Goal: Communication & Community: Answer question/provide support

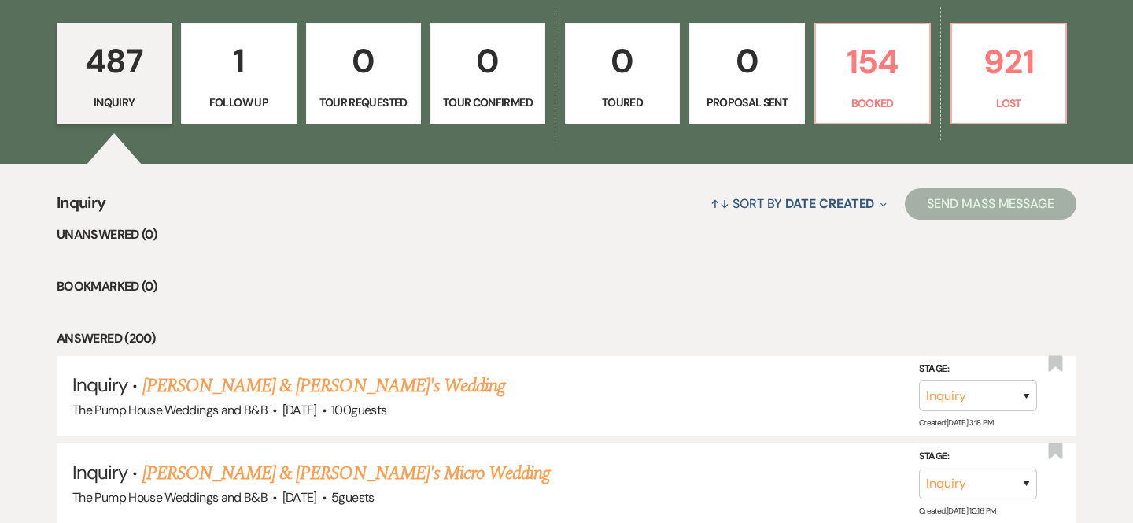
scroll to position [458, 0]
click at [888, 65] on p "154" at bounding box center [873, 61] width 94 height 53
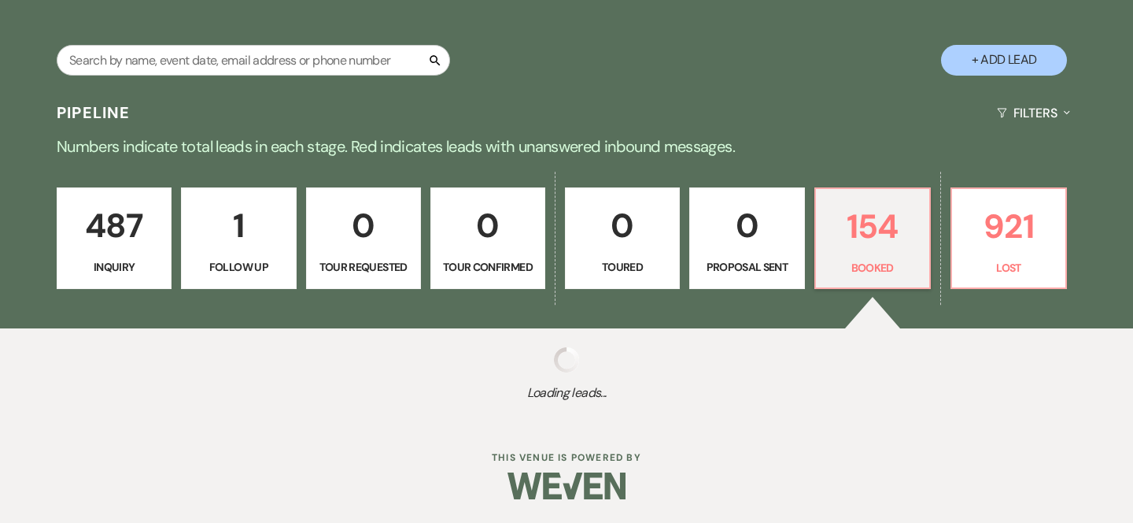
select select "7"
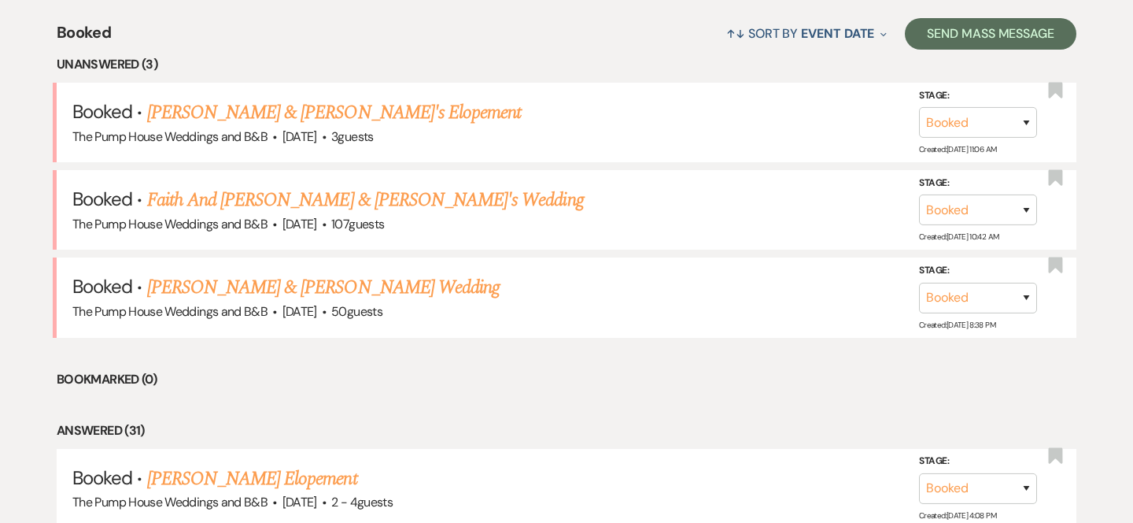
scroll to position [626, 0]
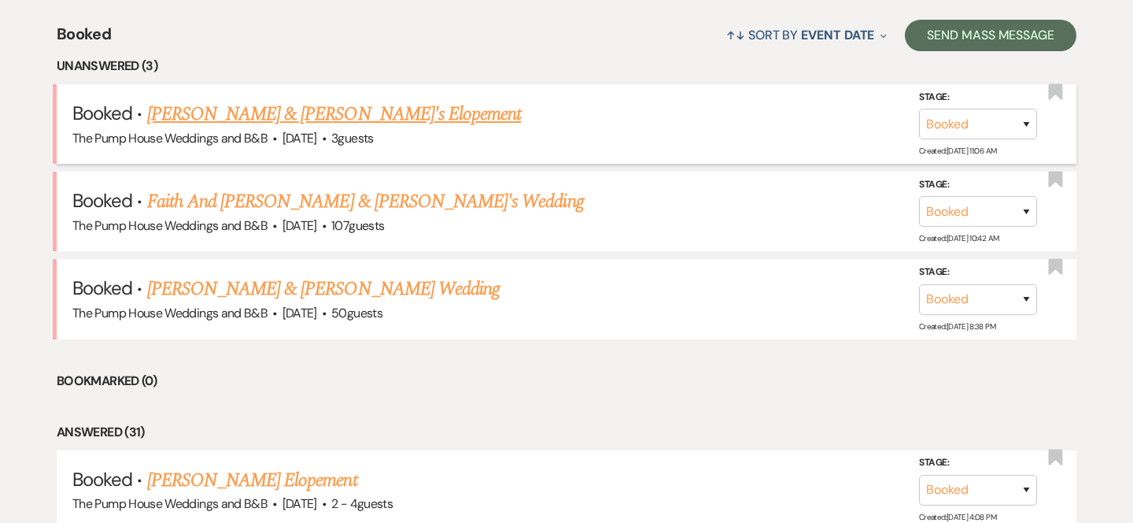
click at [298, 106] on link "[PERSON_NAME] & [PERSON_NAME]'s Elopement" at bounding box center [334, 114] width 375 height 28
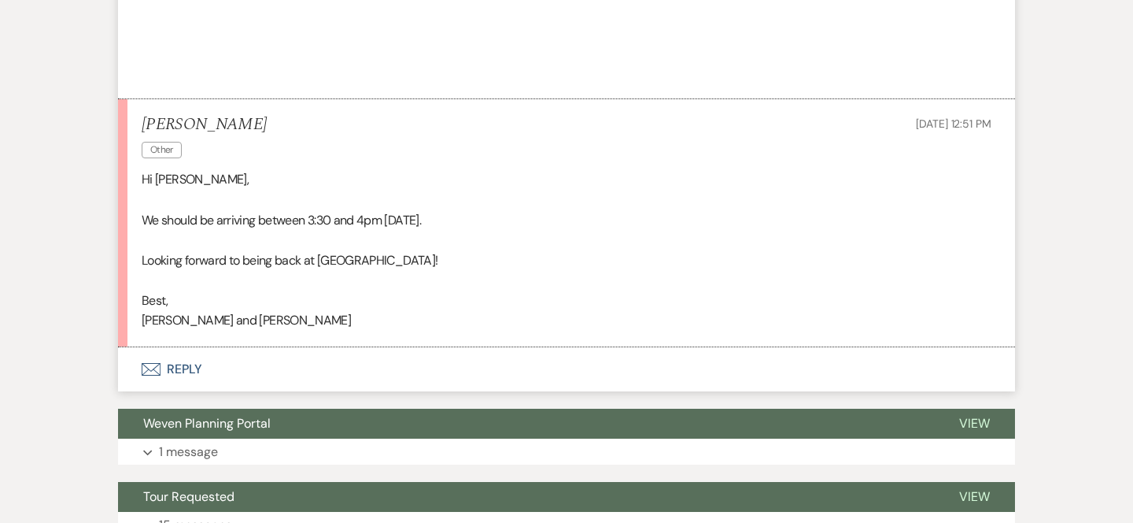
scroll to position [2772, 0]
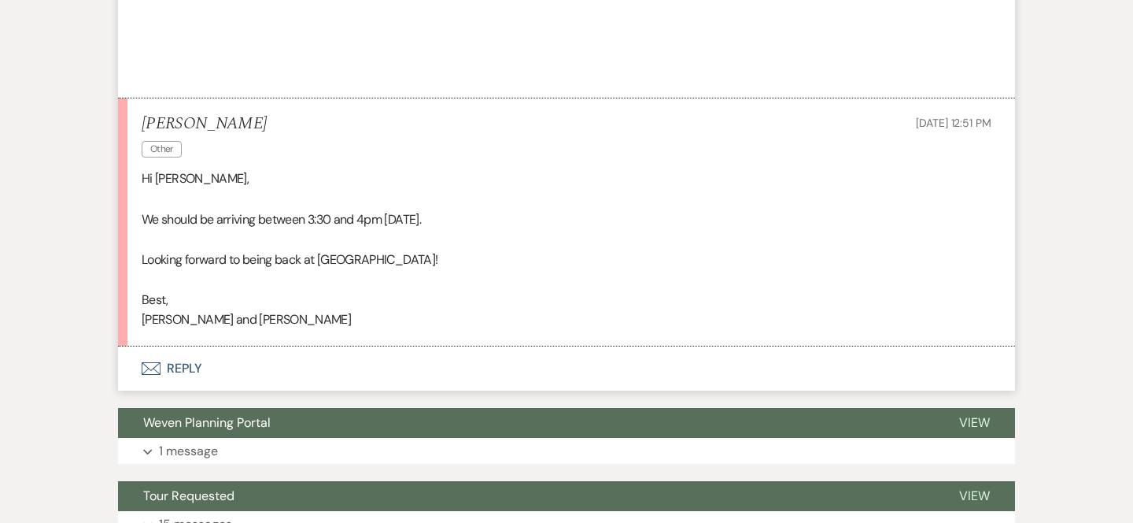
click at [144, 375] on icon "Envelope" at bounding box center [151, 368] width 19 height 13
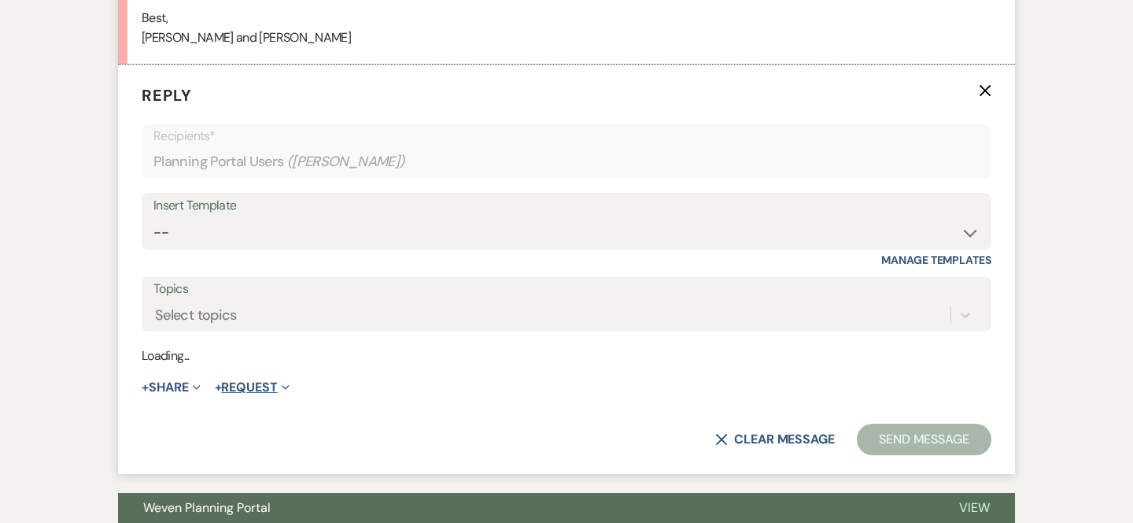
scroll to position [3056, 0]
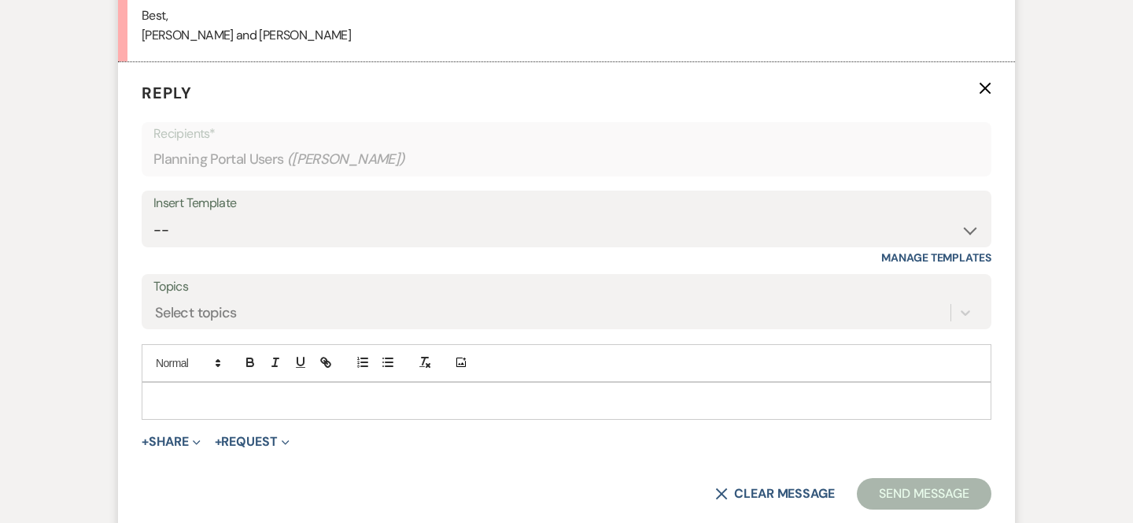
click at [274, 409] on p at bounding box center [566, 400] width 825 height 17
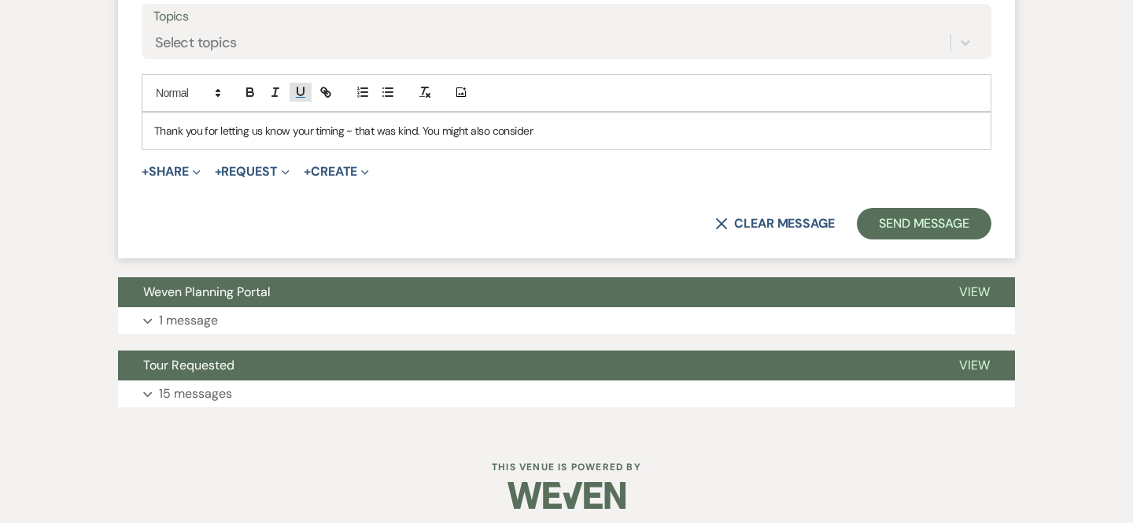
scroll to position [3354, 0]
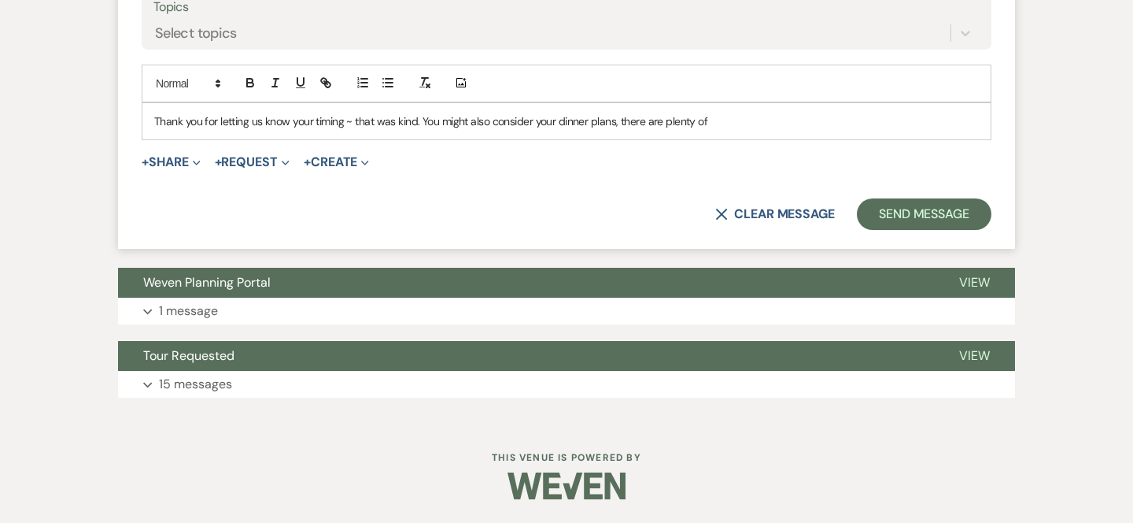
click at [460, 209] on div "X Clear message Send Message" at bounding box center [567, 213] width 850 height 31
click at [718, 117] on p "Thank you for letting us know your timing ~ that was kind. You might also consi…" at bounding box center [566, 121] width 825 height 17
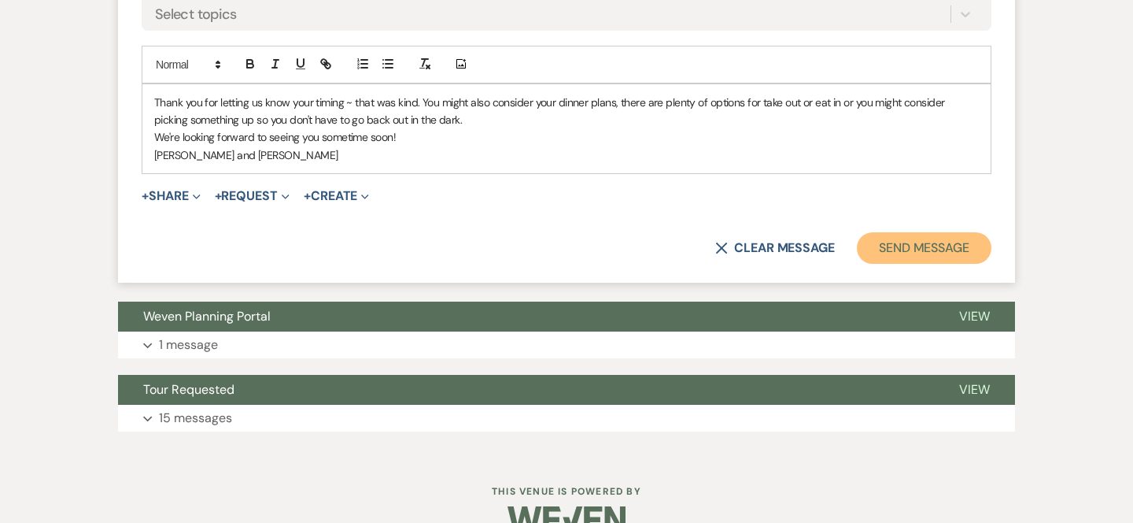
click at [967, 260] on button "Send Message" at bounding box center [924, 247] width 135 height 31
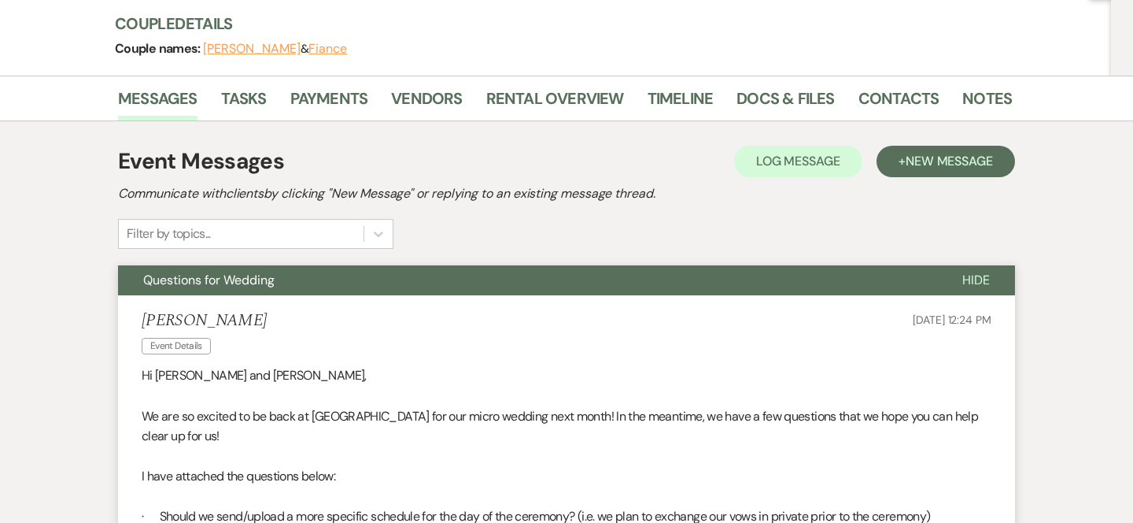
scroll to position [0, 0]
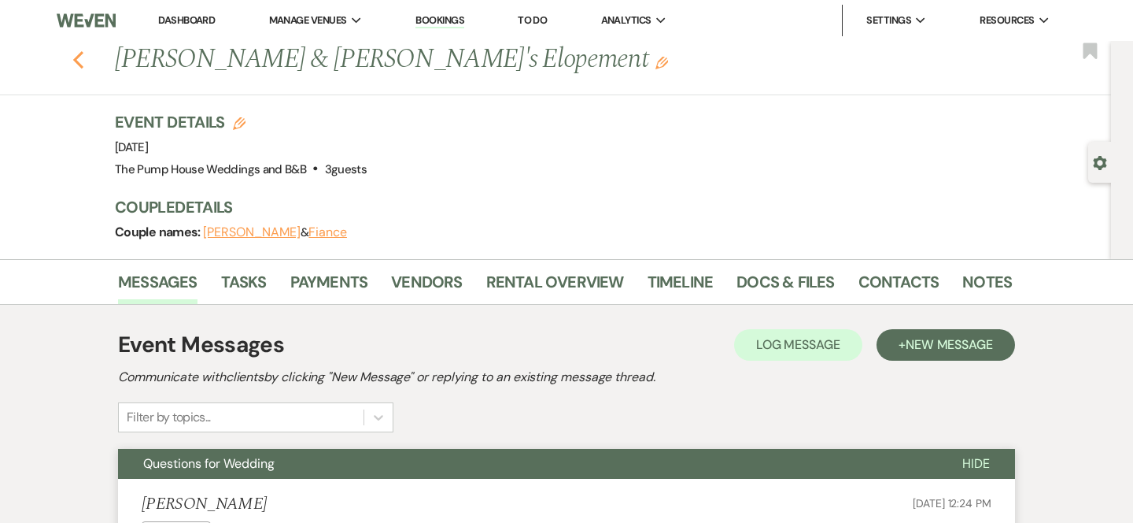
click at [78, 54] on use "button" at bounding box center [78, 59] width 10 height 17
select select "7"
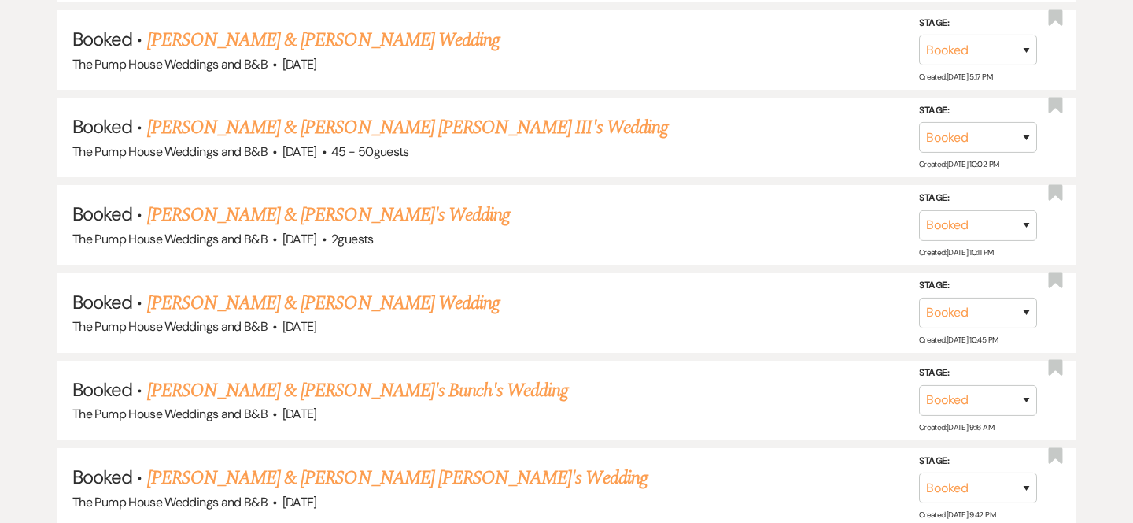
scroll to position [7798, 0]
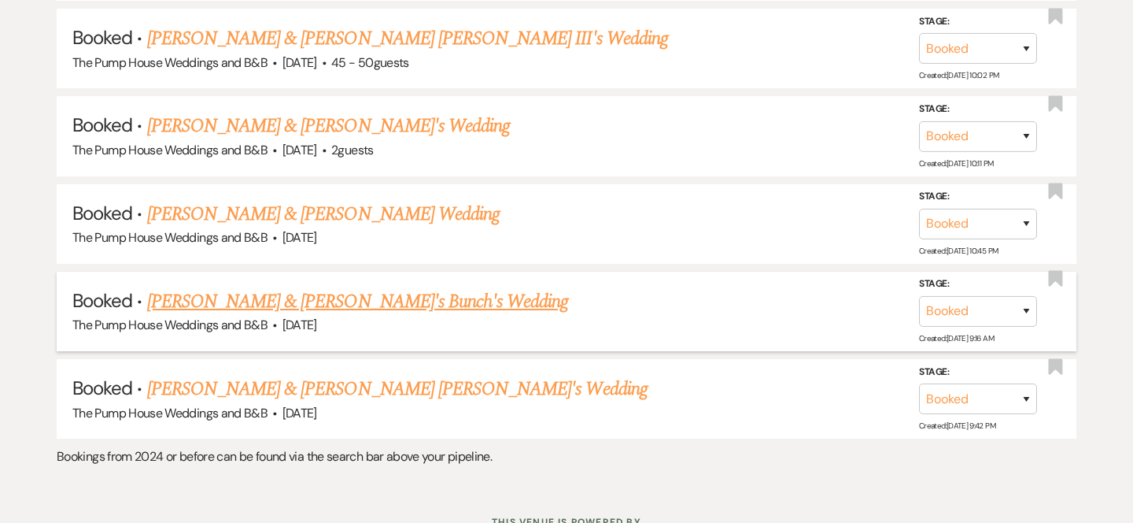
click at [261, 287] on link "[PERSON_NAME] & [PERSON_NAME]'s Bunch's Wedding" at bounding box center [358, 301] width 422 height 28
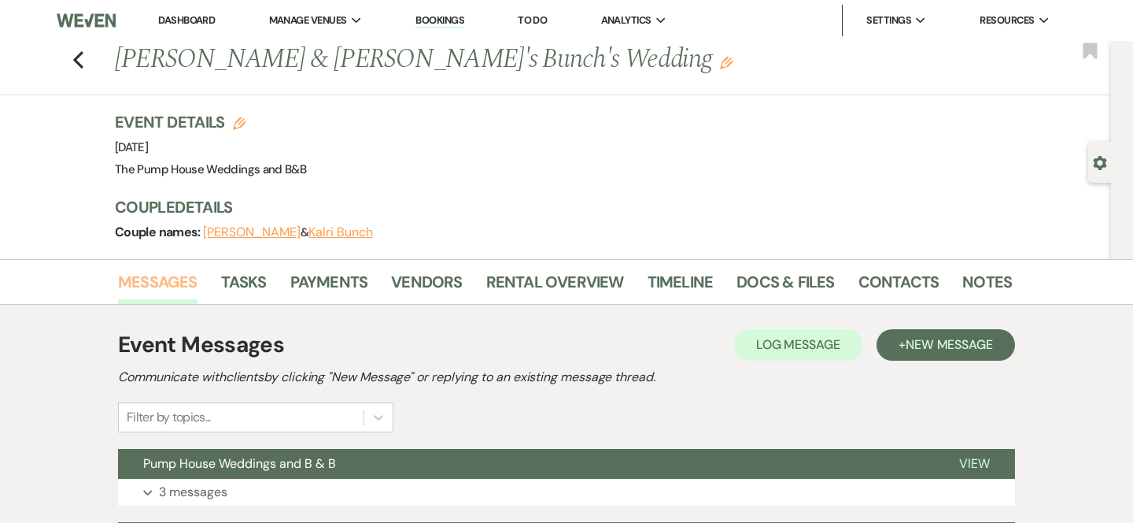
click at [183, 283] on link "Messages" at bounding box center [157, 286] width 79 height 35
click at [183, 284] on link "Messages" at bounding box center [157, 286] width 79 height 35
click at [184, 284] on link "Messages" at bounding box center [157, 286] width 79 height 35
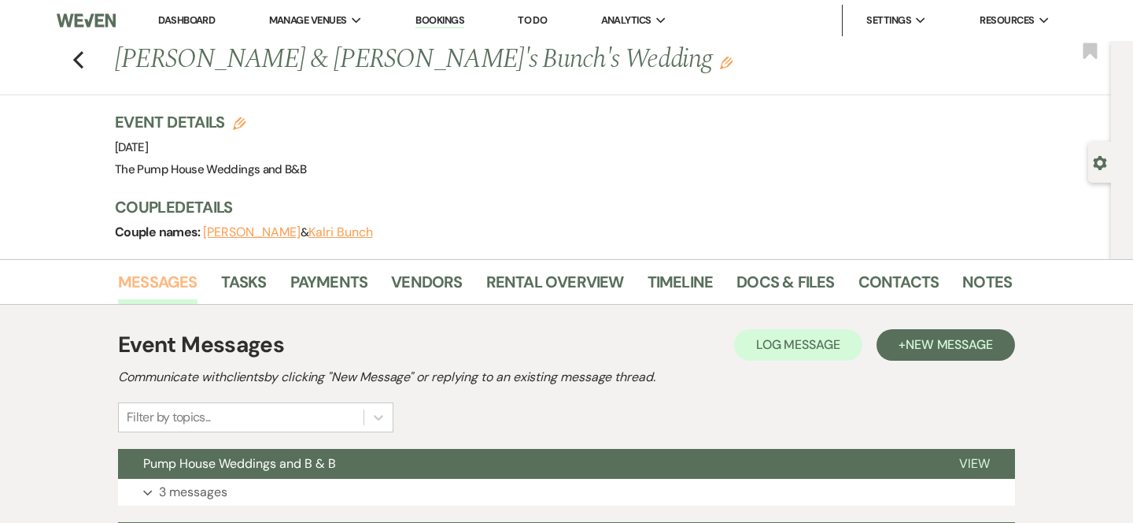
click at [184, 284] on link "Messages" at bounding box center [157, 286] width 79 height 35
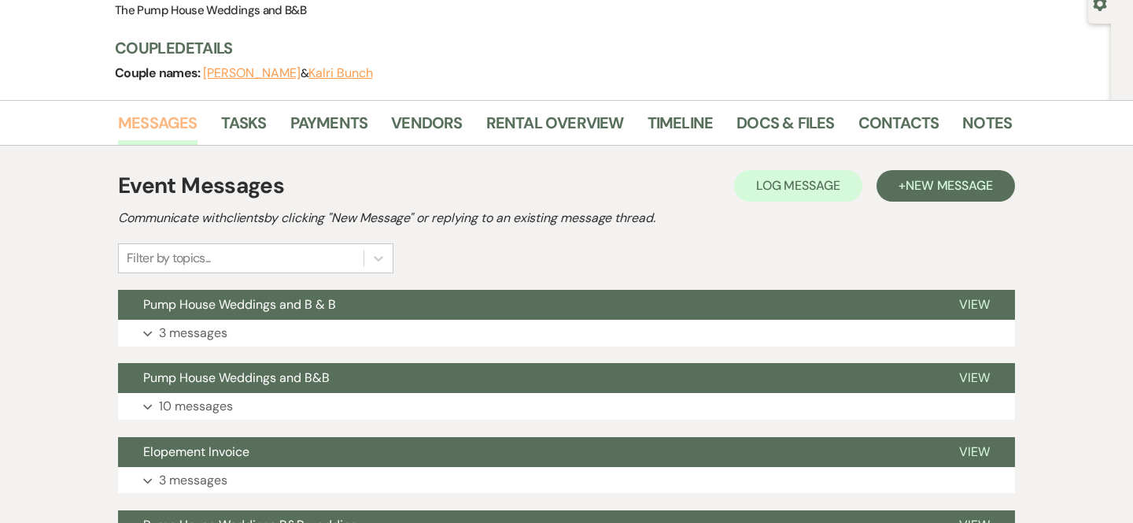
scroll to position [157, 0]
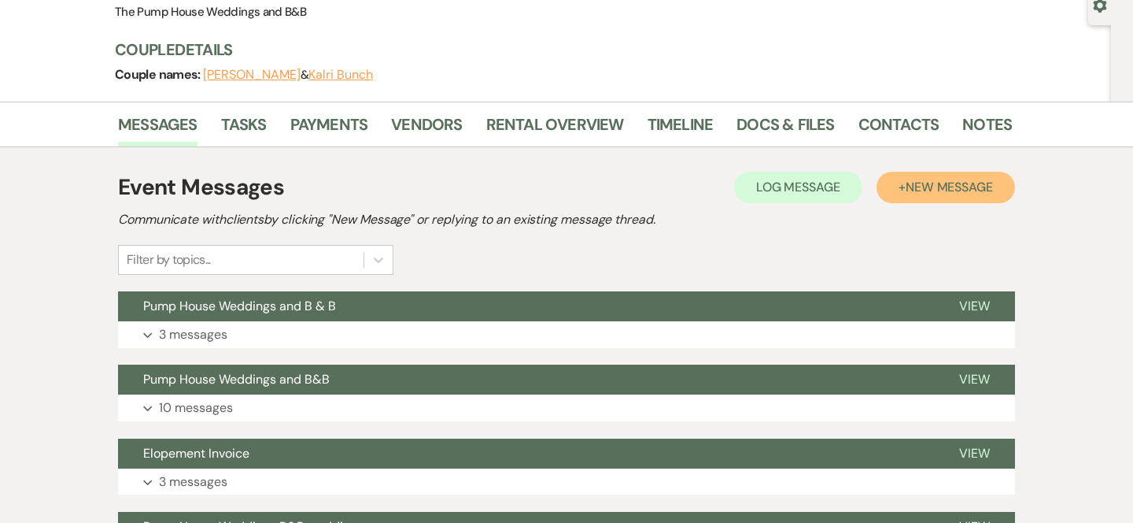
click at [931, 187] on span "New Message" at bounding box center [949, 187] width 87 height 17
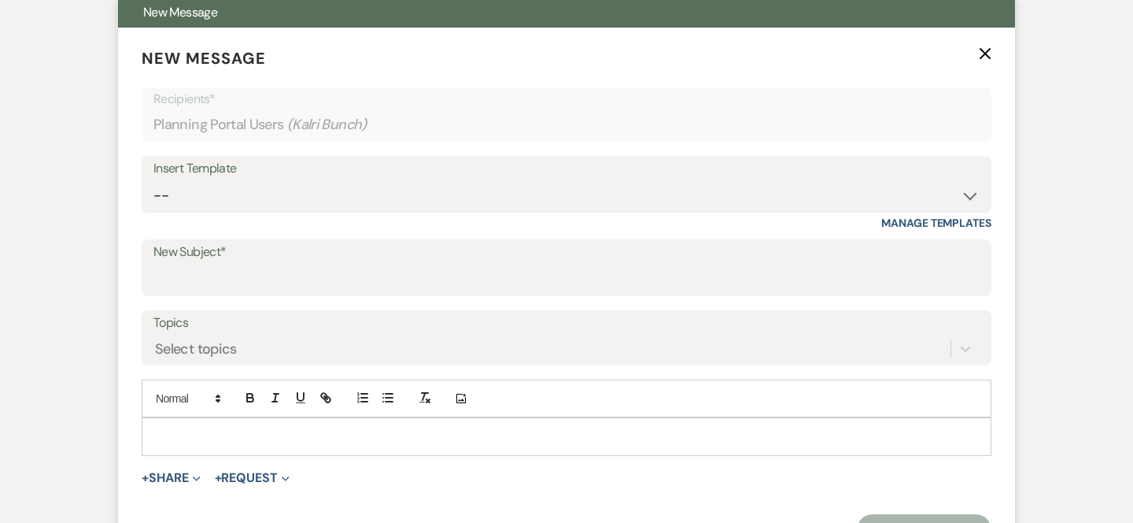
scroll to position [457, 0]
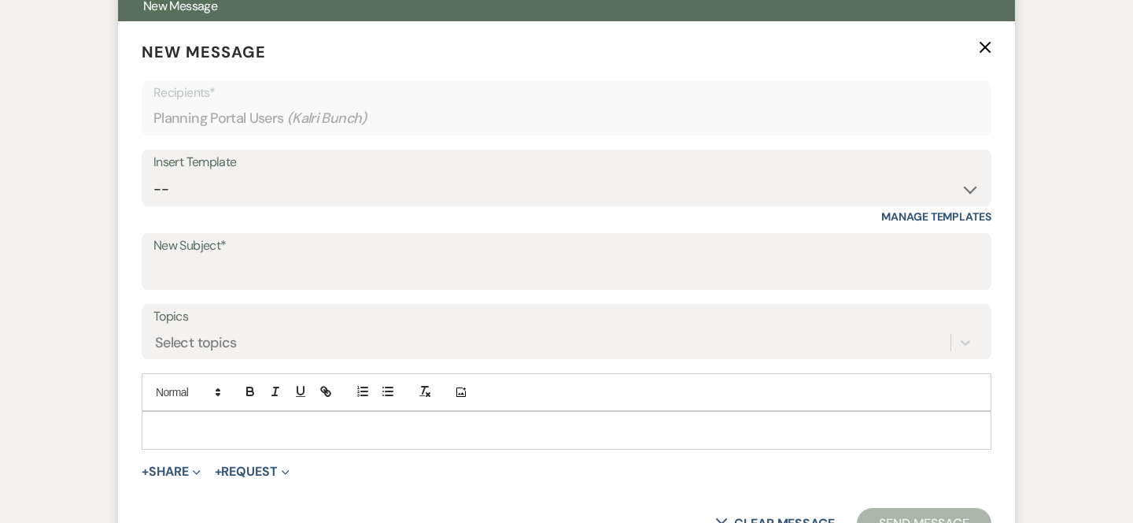
click at [375, 435] on p at bounding box center [566, 429] width 825 height 17
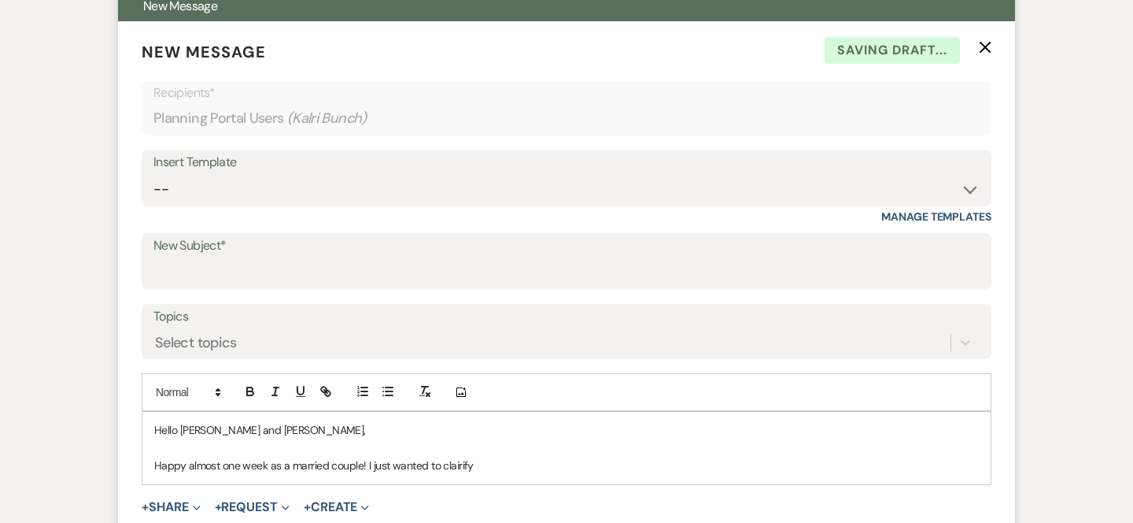
click at [464, 461] on p "Happy almost one week as a married couple! I just wanted to clairify" at bounding box center [566, 464] width 825 height 17
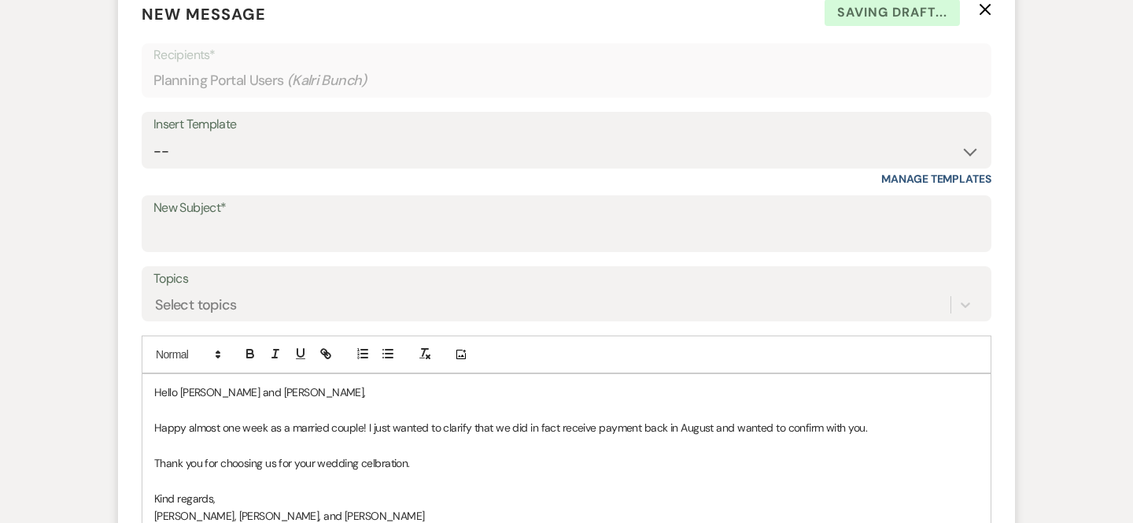
scroll to position [512, 0]
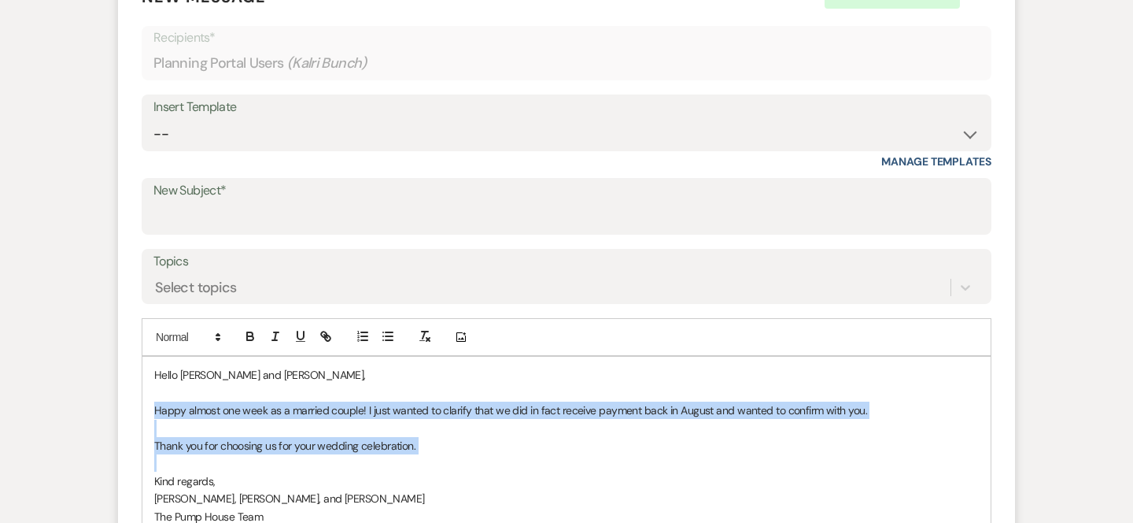
drag, startPoint x: 147, startPoint y: 412, endPoint x: 431, endPoint y: 458, distance: 287.1
click at [431, 460] on div "Hello [PERSON_NAME] and [PERSON_NAME], Happy almost one week as a married coupl…" at bounding box center [566, 446] width 848 height 178
copy div "Happy almost one week as a married couple! I just wanted to clarify that we did…"
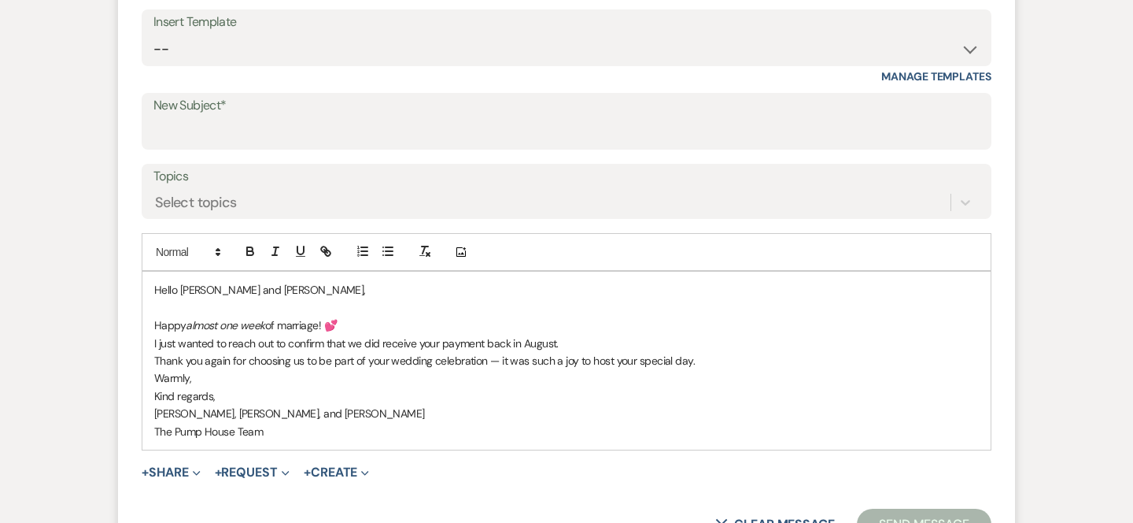
scroll to position [599, 0]
drag, startPoint x: 231, startPoint y: 391, endPoint x: 138, endPoint y: 396, distance: 93.0
click at [137, 398] on form "New Message X Draft Recipients* Planning Portal Users ( Kalri Bunch ) Insert Te…" at bounding box center [566, 219] width 897 height 678
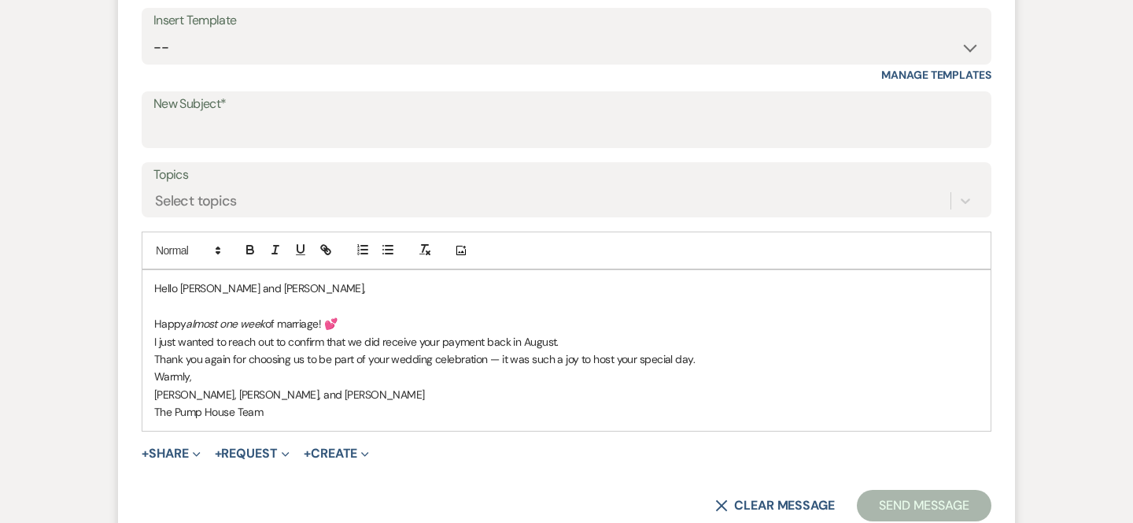
click at [704, 353] on p "Thank you again for choosing us to be part of your wedding celebration — it was…" at bounding box center [566, 358] width 825 height 17
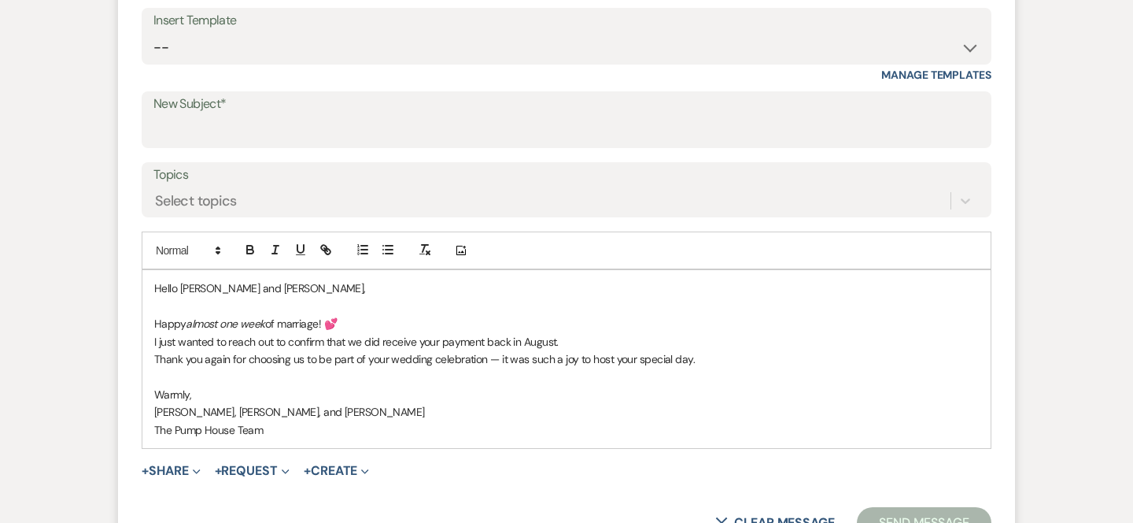
drag, startPoint x: 274, startPoint y: 414, endPoint x: 290, endPoint y: 409, distance: 17.2
click at [298, 413] on p "[PERSON_NAME], [PERSON_NAME], and [PERSON_NAME]" at bounding box center [566, 411] width 825 height 17
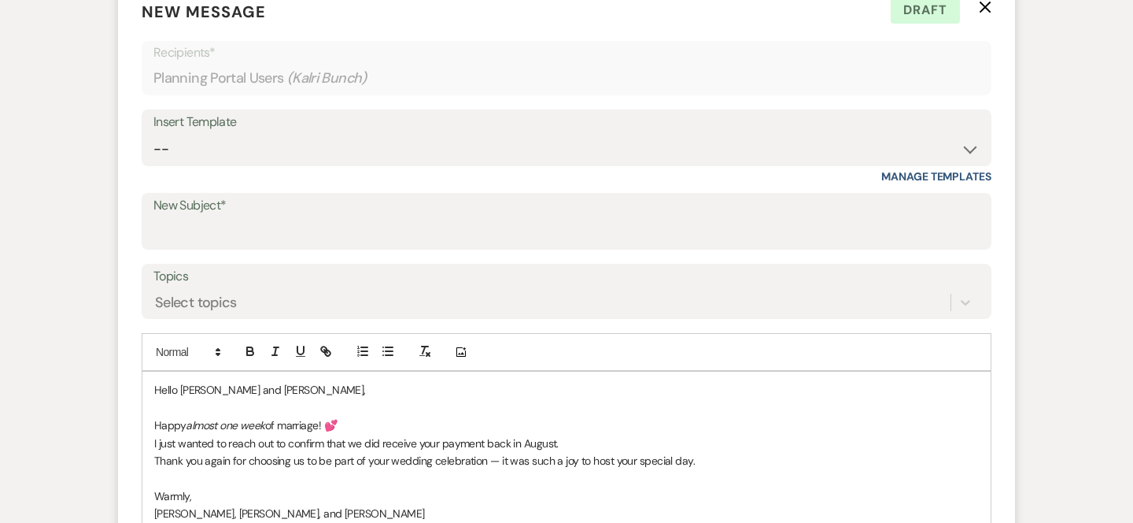
scroll to position [501, 0]
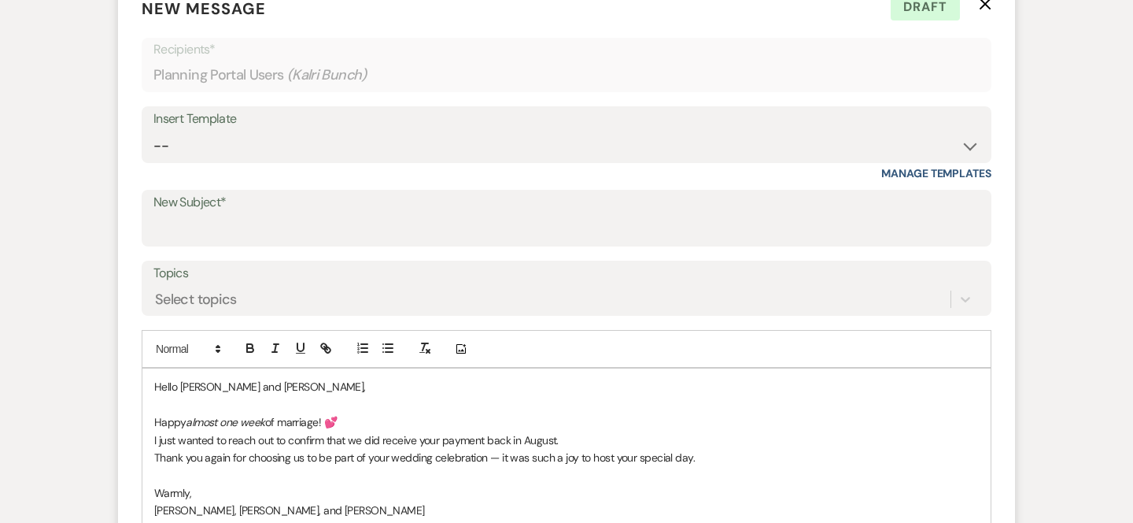
click at [367, 209] on label "New Subject*" at bounding box center [566, 202] width 826 height 23
click at [367, 214] on input "New Subject*" at bounding box center [566, 229] width 826 height 31
type input "Pump House Weddings and B & B"
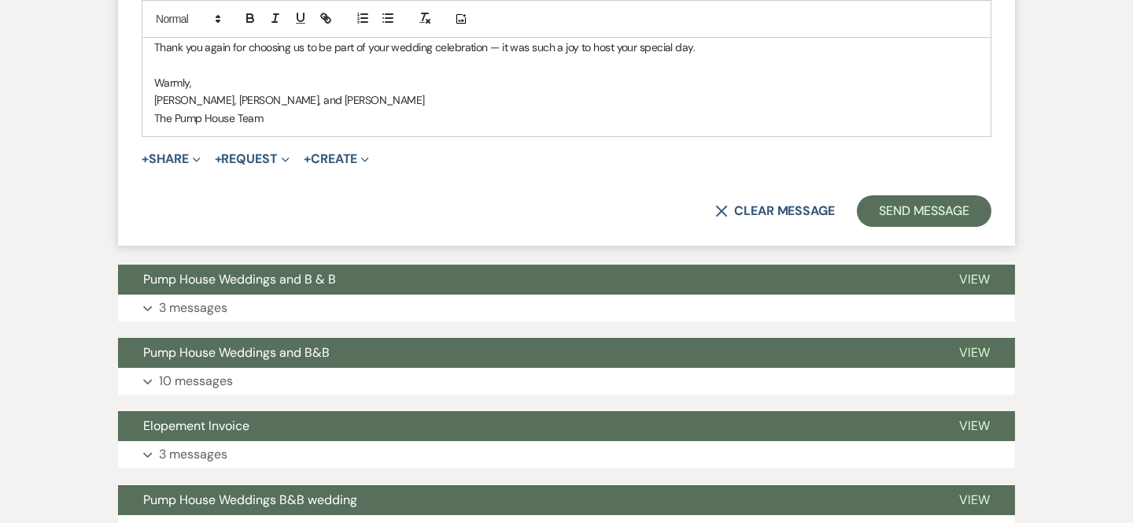
scroll to position [947, 0]
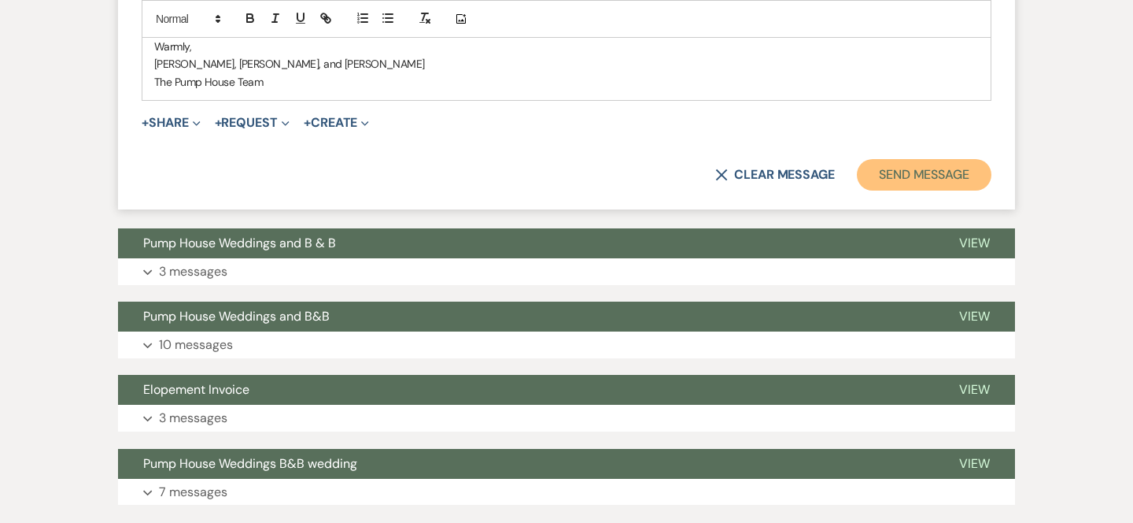
click at [951, 170] on button "Send Message" at bounding box center [924, 174] width 135 height 31
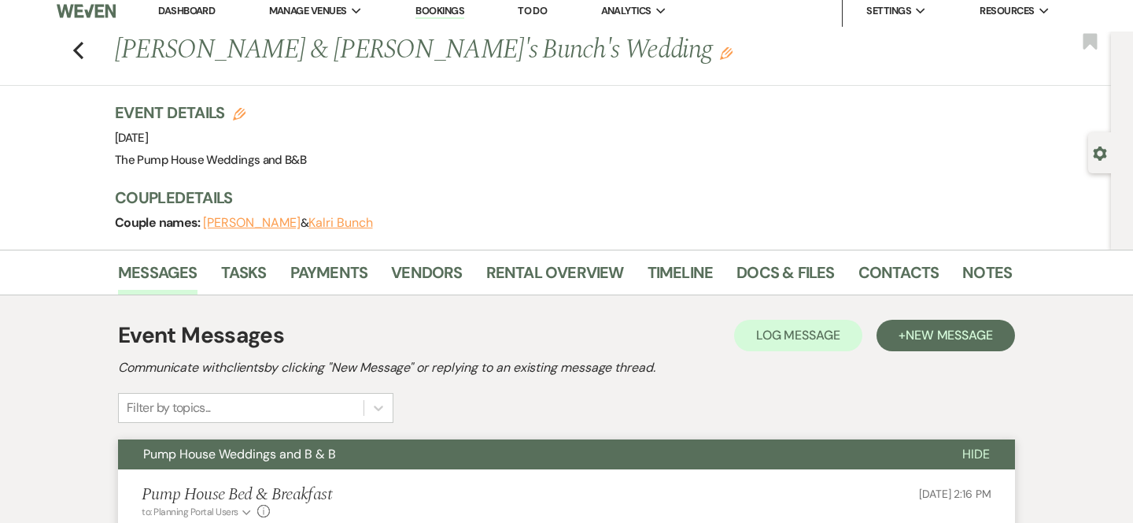
scroll to position [0, 0]
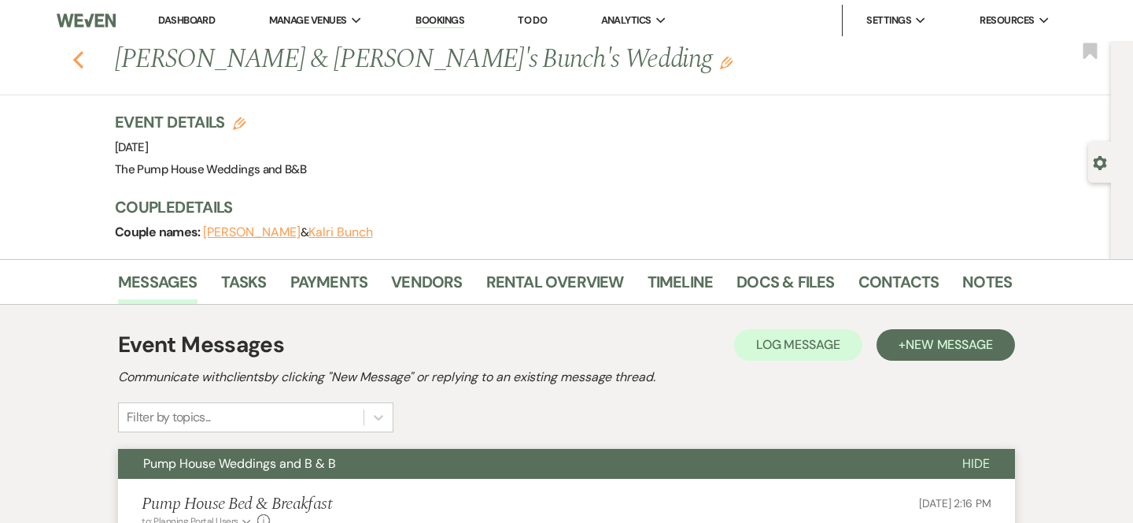
click at [80, 58] on icon "Previous" at bounding box center [78, 59] width 12 height 19
select select "7"
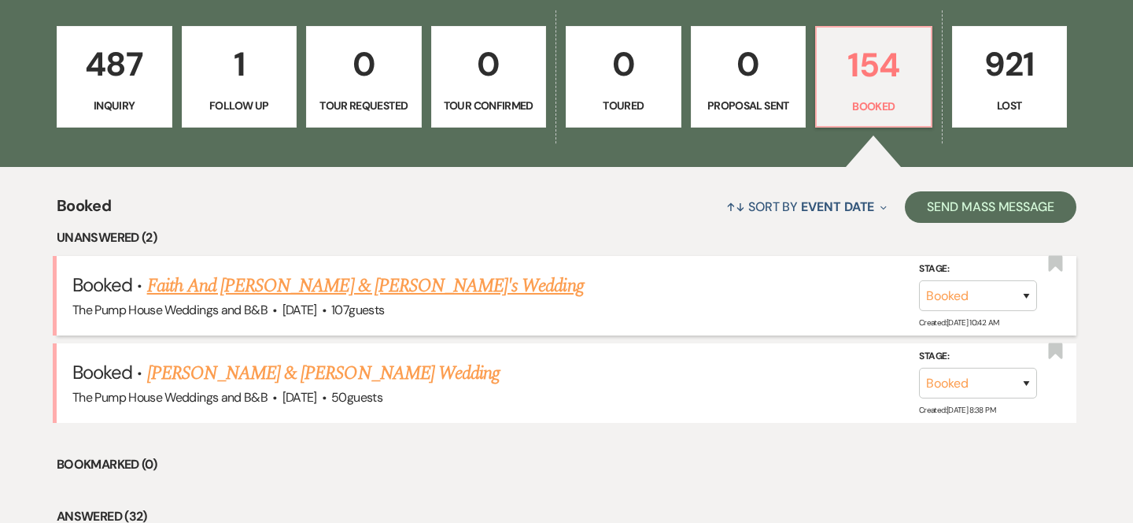
scroll to position [497, 0]
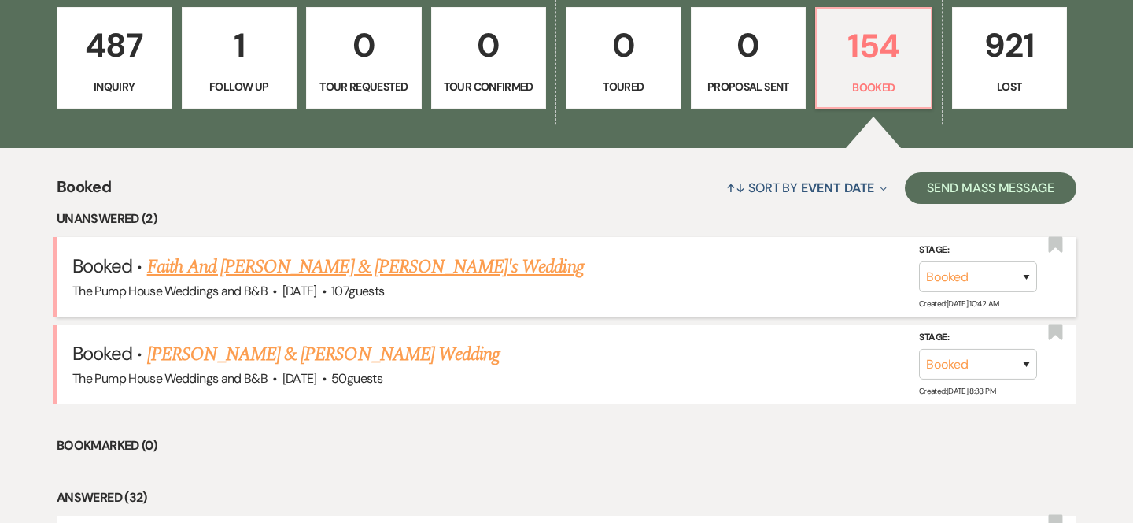
click at [282, 266] on link "Faith And [PERSON_NAME] & [PERSON_NAME]'s Wedding" at bounding box center [365, 267] width 437 height 28
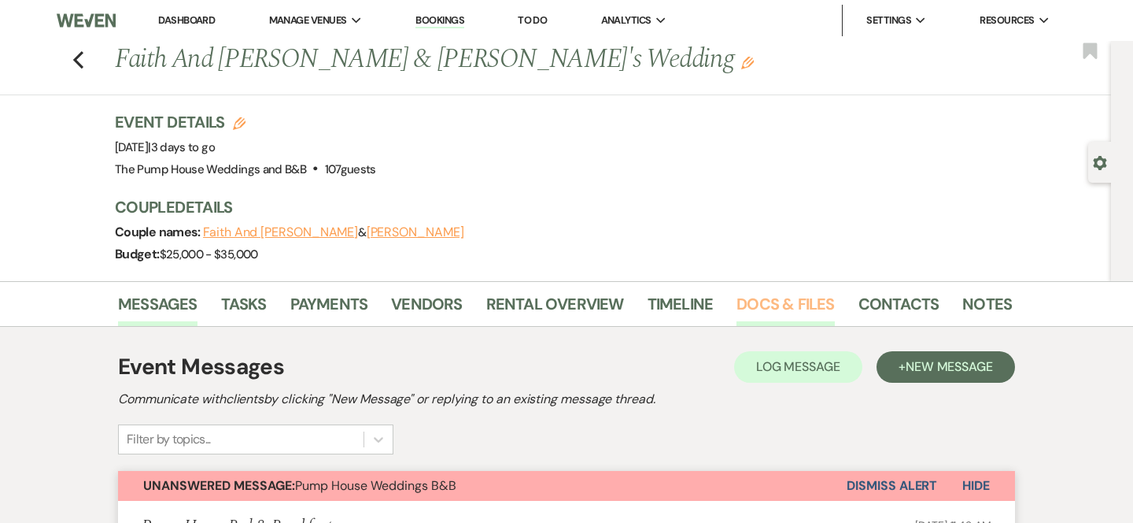
click at [795, 298] on link "Docs & Files" at bounding box center [786, 308] width 98 height 35
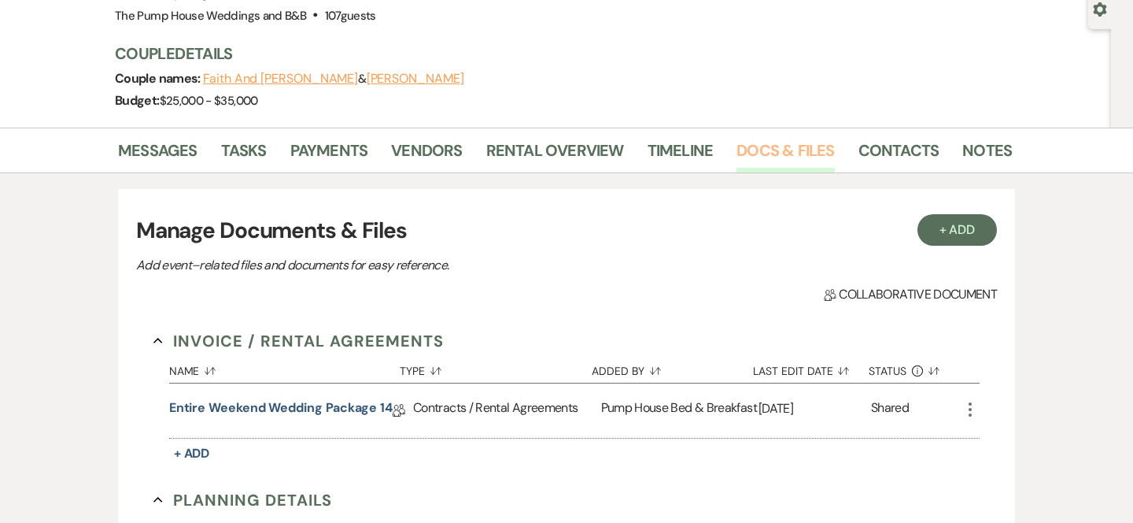
scroll to position [180, 0]
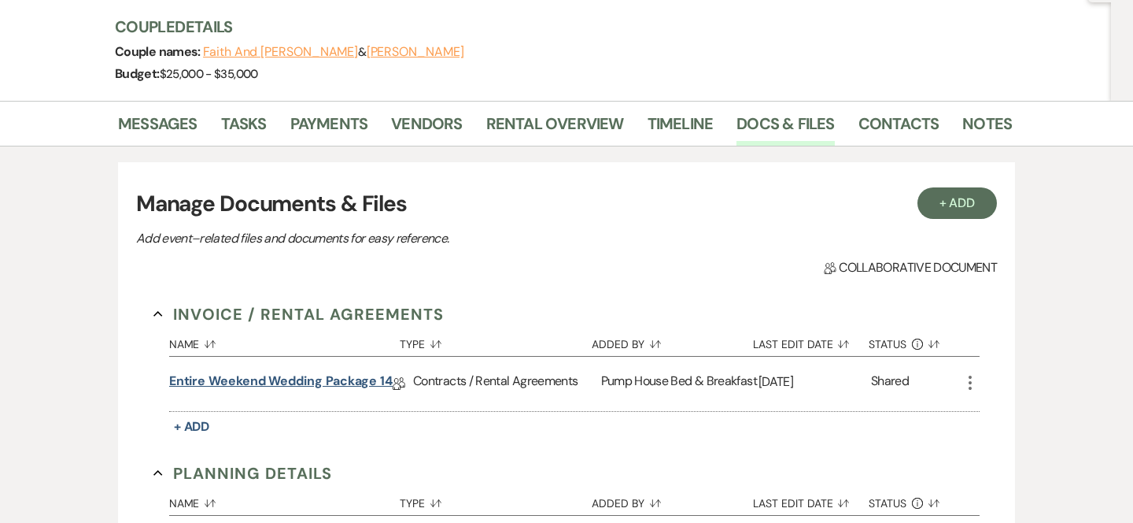
click at [331, 377] on link "Entire Weekend Wedding Package 14" at bounding box center [281, 383] width 224 height 24
